Goal: Navigation & Orientation: Find specific page/section

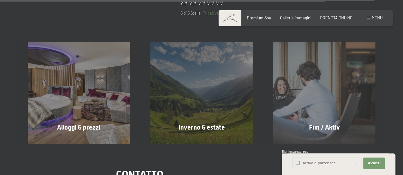
scroll to position [2186, 0]
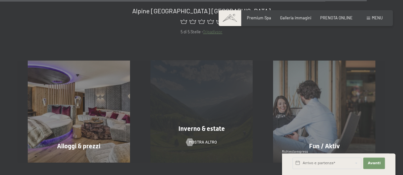
click at [192, 125] on span "Inverno & estate" at bounding box center [201, 129] width 46 height 8
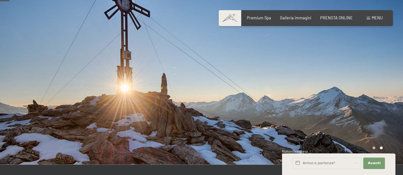
scroll to position [64, 0]
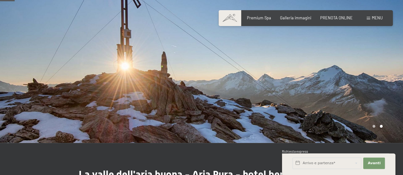
click at [371, 19] on div "Menu" at bounding box center [375, 18] width 16 height 6
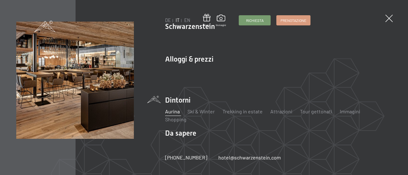
click at [72, 166] on div "DE IT EN Buoni Immagini Richiesta Prenotazione DE IT EN Schwarzenstein Novità a…" at bounding box center [204, 87] width 408 height 175
click at [388, 19] on span at bounding box center [388, 18] width 11 height 11
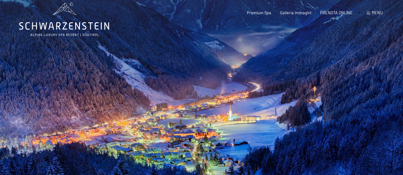
scroll to position [0, 0]
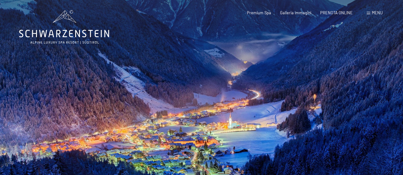
click at [206, 132] on div at bounding box center [303, 103] width 202 height 207
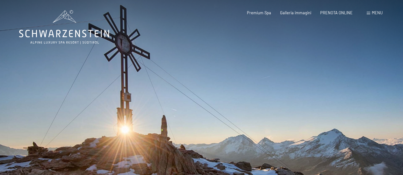
click at [206, 132] on div at bounding box center [303, 103] width 202 height 207
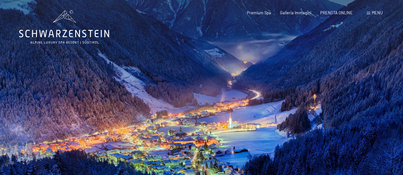
click at [206, 132] on div at bounding box center [303, 103] width 202 height 207
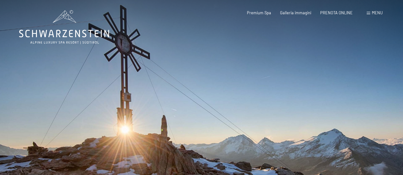
click at [206, 132] on div at bounding box center [303, 103] width 202 height 207
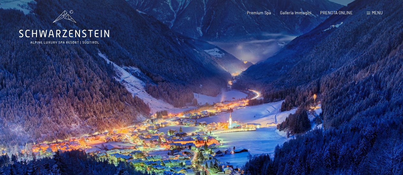
click at [206, 132] on div at bounding box center [303, 103] width 202 height 207
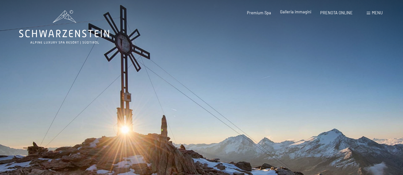
click at [298, 13] on span "Galleria immagini" at bounding box center [295, 11] width 31 height 5
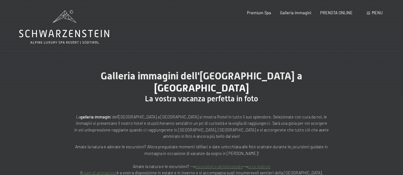
click at [373, 13] on span "Menu" at bounding box center [377, 12] width 11 height 5
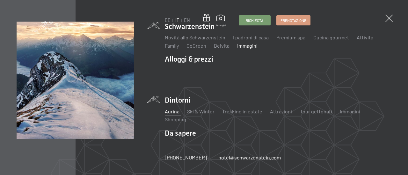
click at [173, 114] on link "Aurina" at bounding box center [172, 112] width 15 height 6
click at [171, 112] on link "Aurina" at bounding box center [172, 112] width 15 height 6
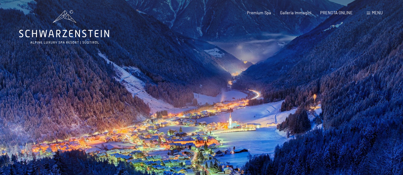
click at [374, 11] on span "Menu" at bounding box center [377, 12] width 11 height 5
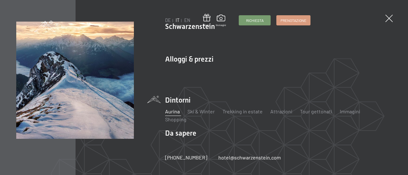
click at [172, 101] on li "Dintorni Aurina Ski & Winter Sci Scuola di sci Trekking in estate Escursioni Bi…" at bounding box center [278, 110] width 226 height 28
click at [171, 113] on link "Aurina" at bounding box center [172, 112] width 15 height 6
